Goal: Task Accomplishment & Management: Use online tool/utility

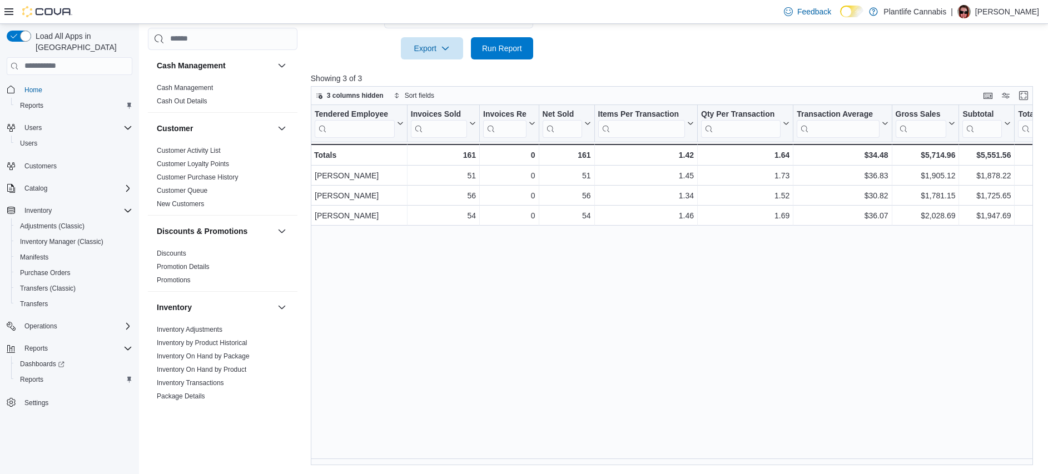
scroll to position [590, 0]
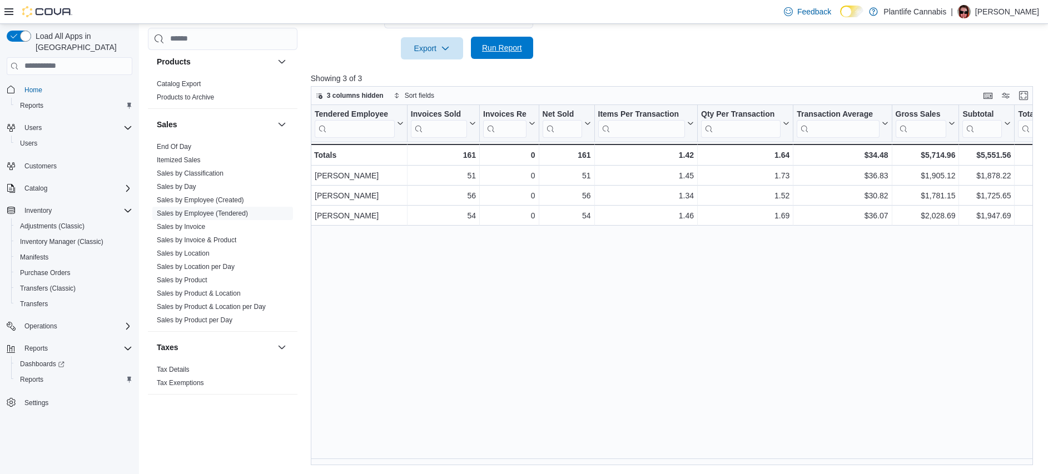
click at [507, 40] on span "Run Report" at bounding box center [501, 48] width 49 height 22
click at [505, 41] on span "Run Report" at bounding box center [501, 48] width 49 height 22
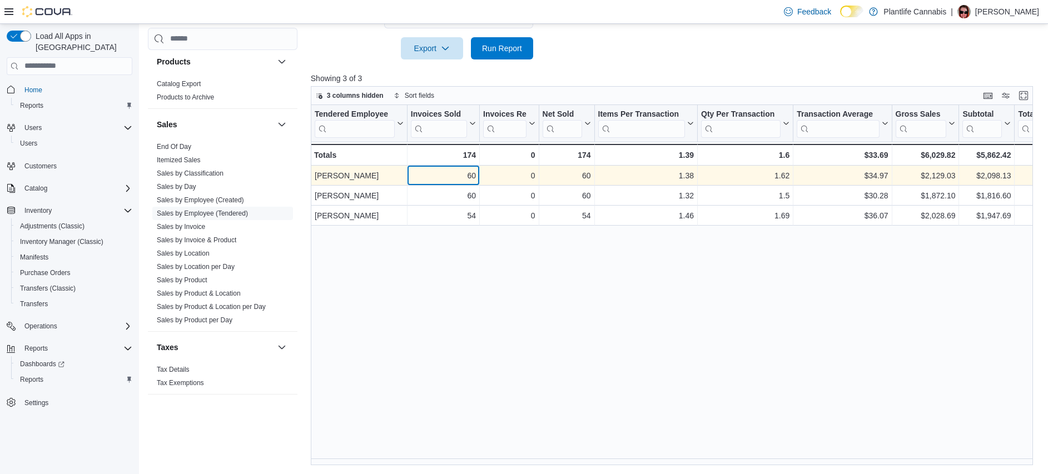
click at [472, 176] on div "60" at bounding box center [443, 175] width 65 height 13
copy div "60"
click at [880, 170] on div "$34.97" at bounding box center [841, 175] width 91 height 13
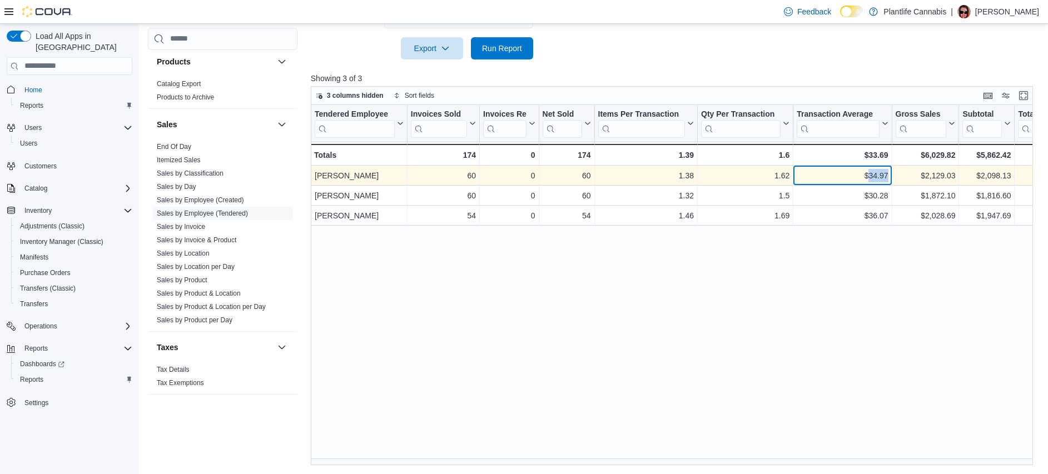
copy div "34.97"
click at [986, 173] on div "$2,098.13" at bounding box center [986, 175] width 48 height 13
copy div "2,098.13"
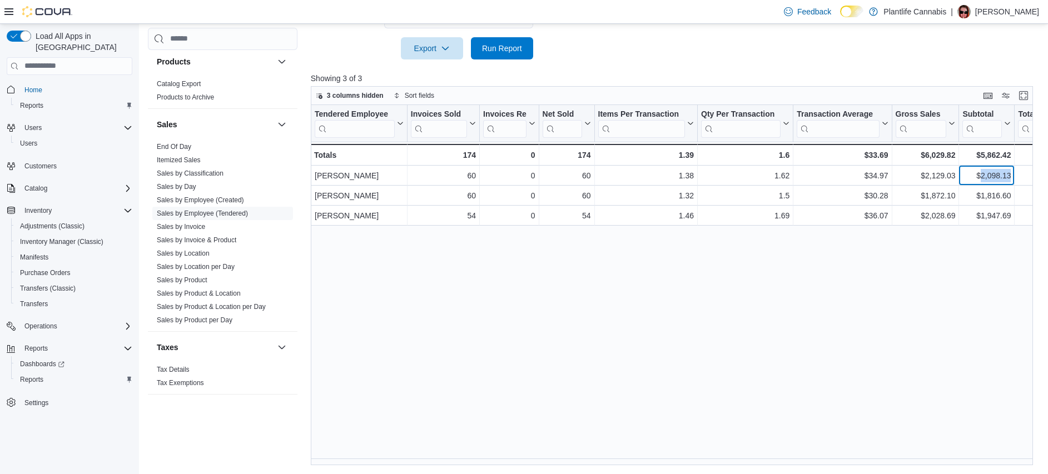
scroll to position [0, 0]
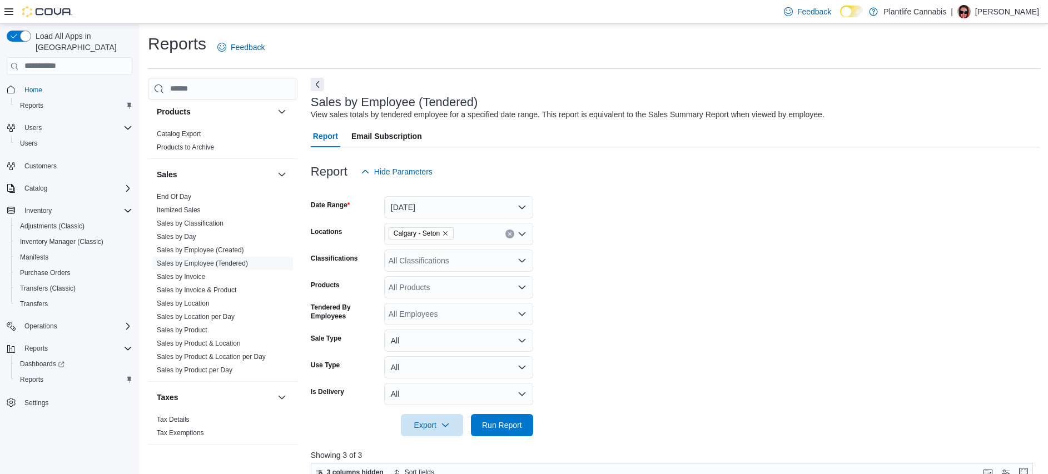
click at [464, 271] on div "All Classifications" at bounding box center [458, 261] width 149 height 22
type input "***"
click at [468, 271] on div "*** Combo box. Selected. acc. Selected. Combo box input. All Classifications. T…" at bounding box center [458, 261] width 149 height 22
click at [470, 275] on div "Accessory Group" at bounding box center [459, 279] width 136 height 11
click at [618, 295] on form "Date Range [DATE] Locations [GEOGRAPHIC_DATA] - Seton Classifications Combo box…" at bounding box center [675, 309] width 729 height 253
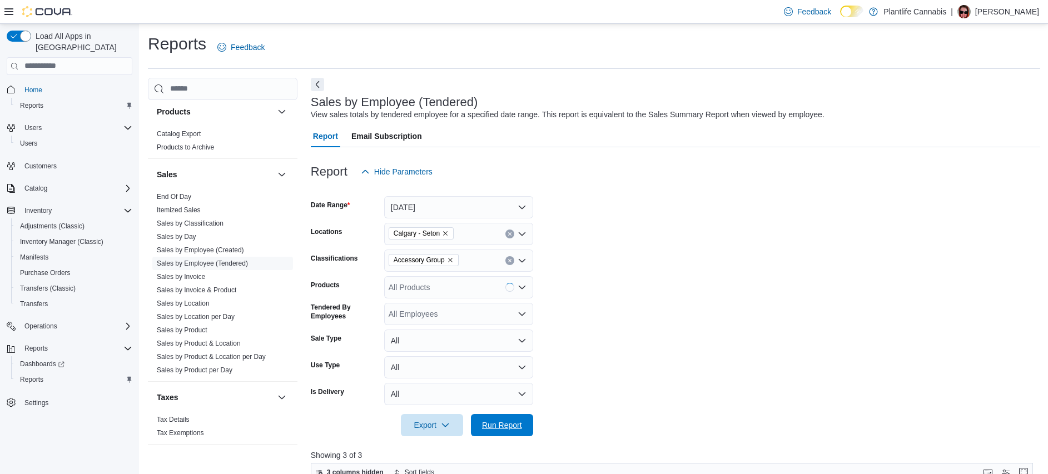
drag, startPoint x: 517, startPoint y: 422, endPoint x: 549, endPoint y: 365, distance: 65.2
click at [516, 423] on span "Run Report" at bounding box center [502, 425] width 40 height 11
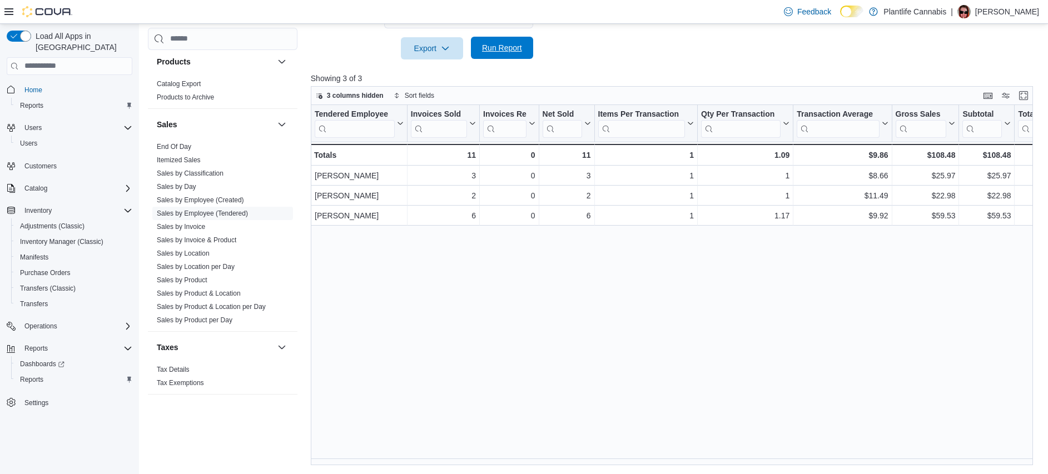
click at [520, 44] on span "Run Report" at bounding box center [502, 47] width 40 height 11
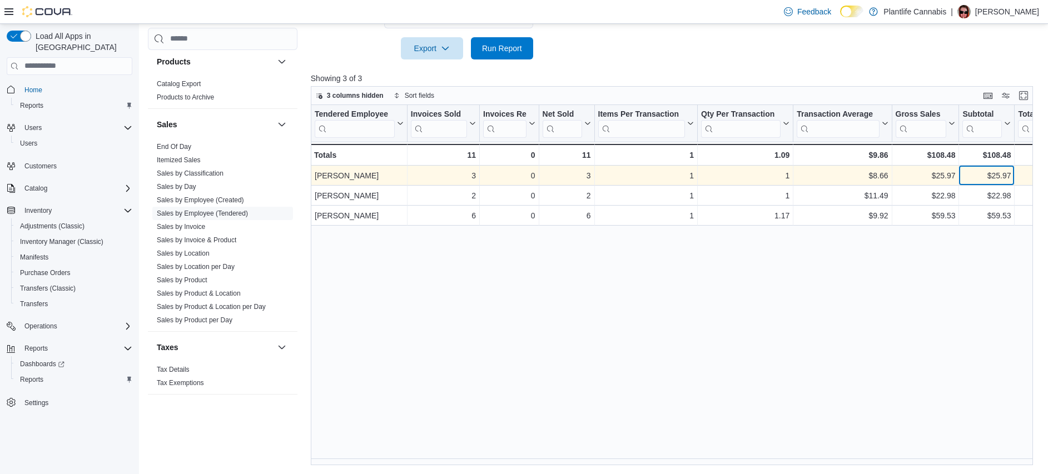
click at [997, 178] on div "$25.97" at bounding box center [986, 175] width 48 height 13
copy div "25.97"
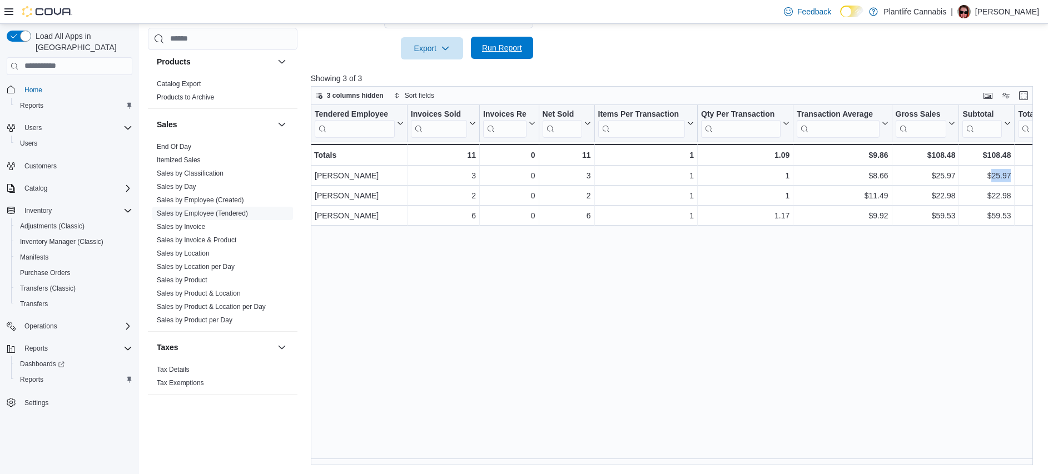
click at [497, 42] on span "Run Report" at bounding box center [501, 48] width 49 height 22
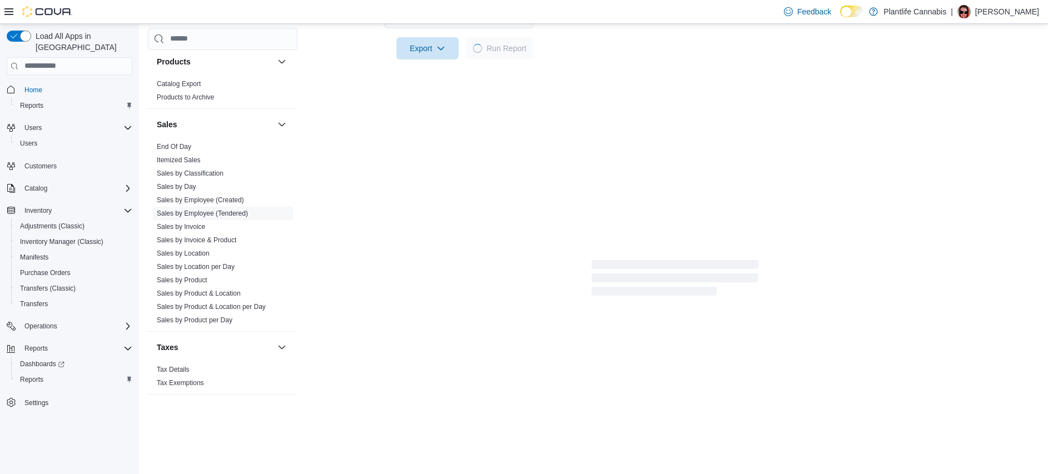
scroll to position [0, 0]
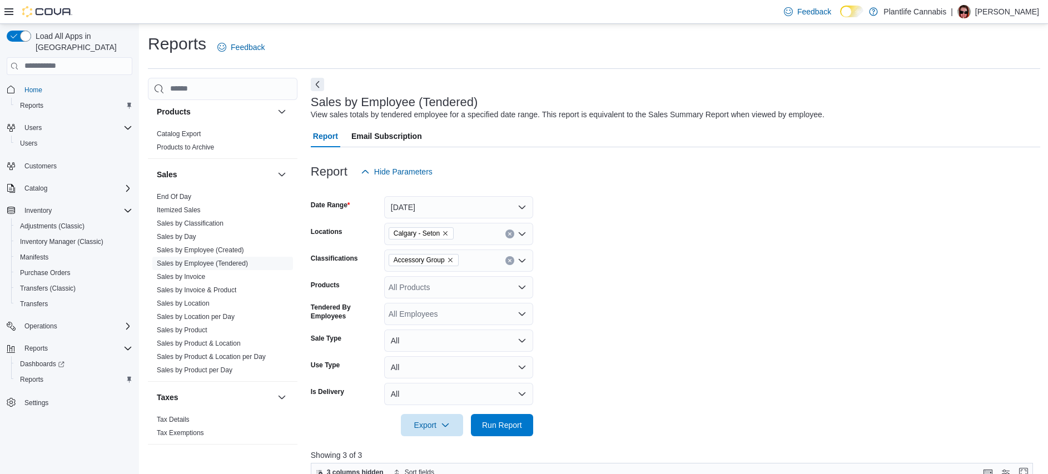
click at [453, 257] on icon "Remove Accessory Group from selection in this group" at bounding box center [450, 260] width 7 height 7
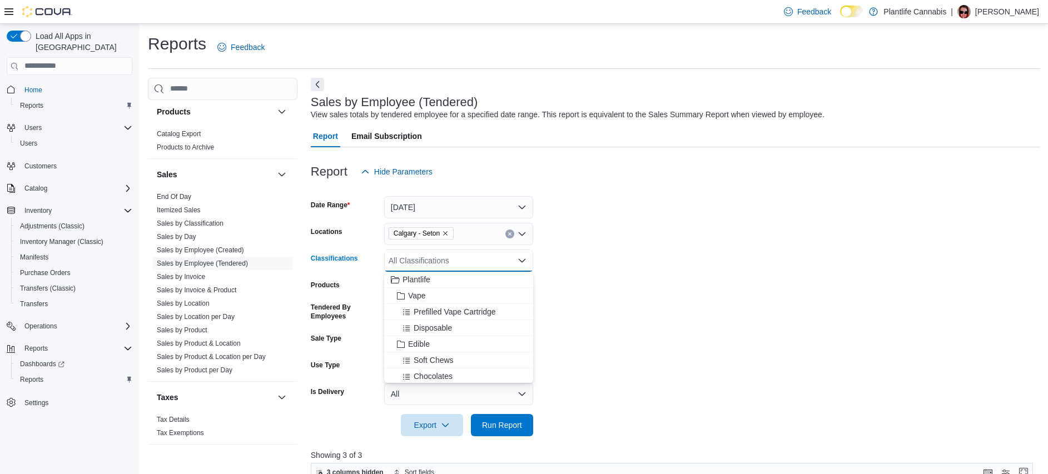
click at [517, 409] on div at bounding box center [675, 409] width 729 height 9
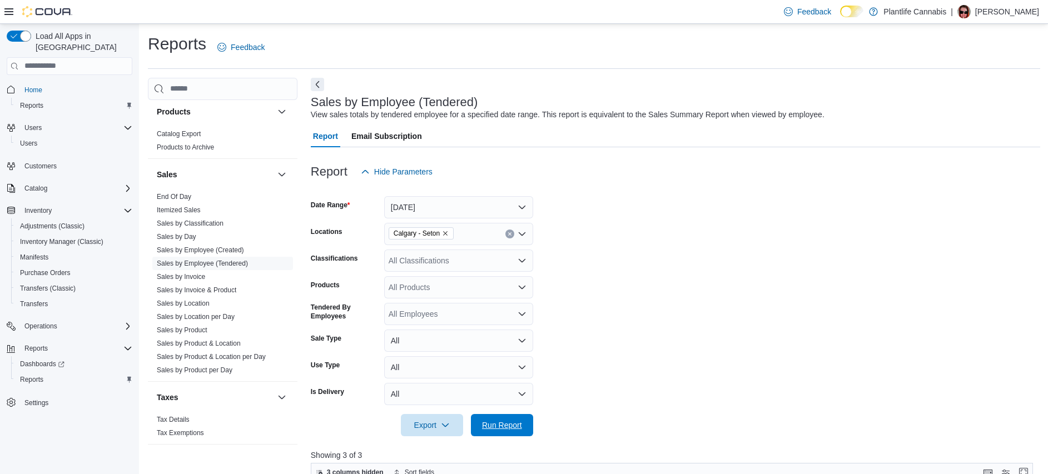
click at [517, 421] on span "Run Report" at bounding box center [502, 425] width 40 height 11
